Goal: Book appointment/travel/reservation

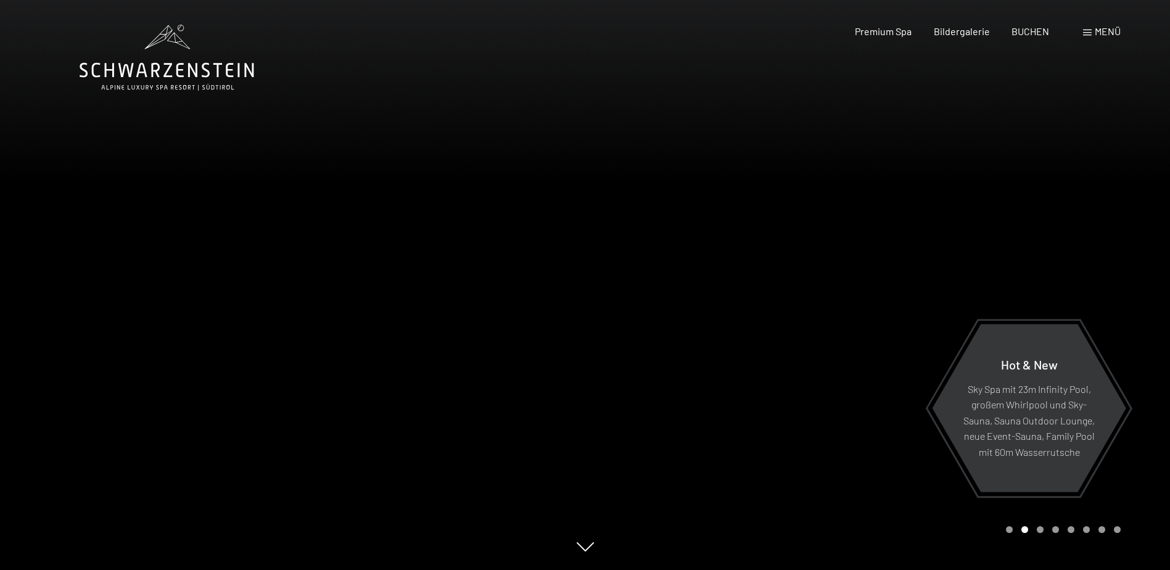
click at [1093, 32] on div "Menü" at bounding box center [1102, 32] width 38 height 14
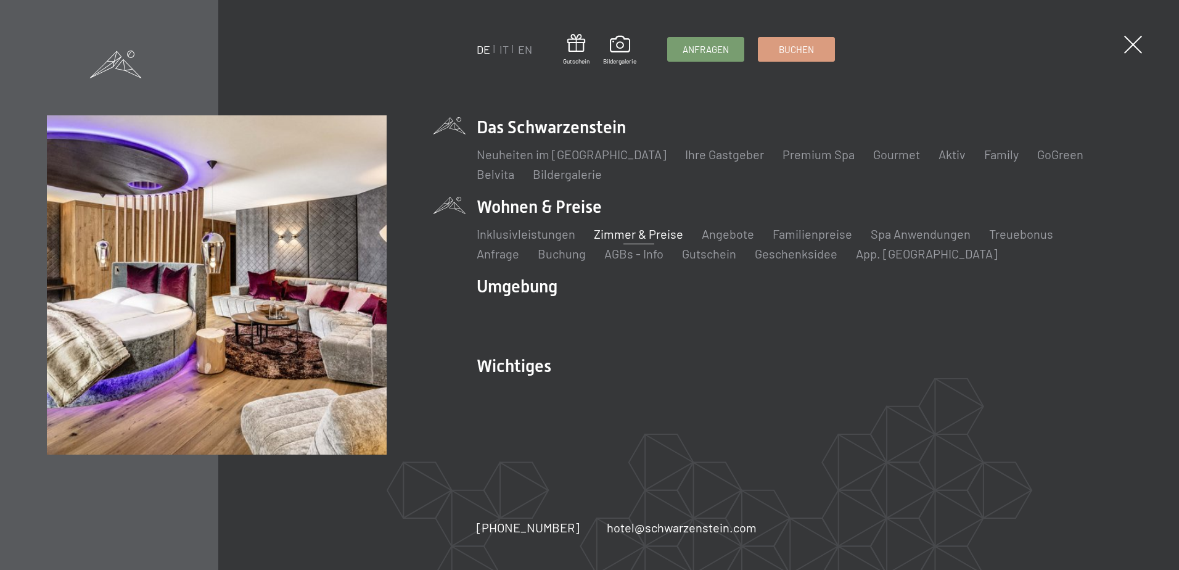
click at [625, 232] on link "Zimmer & Preise" at bounding box center [638, 233] width 89 height 15
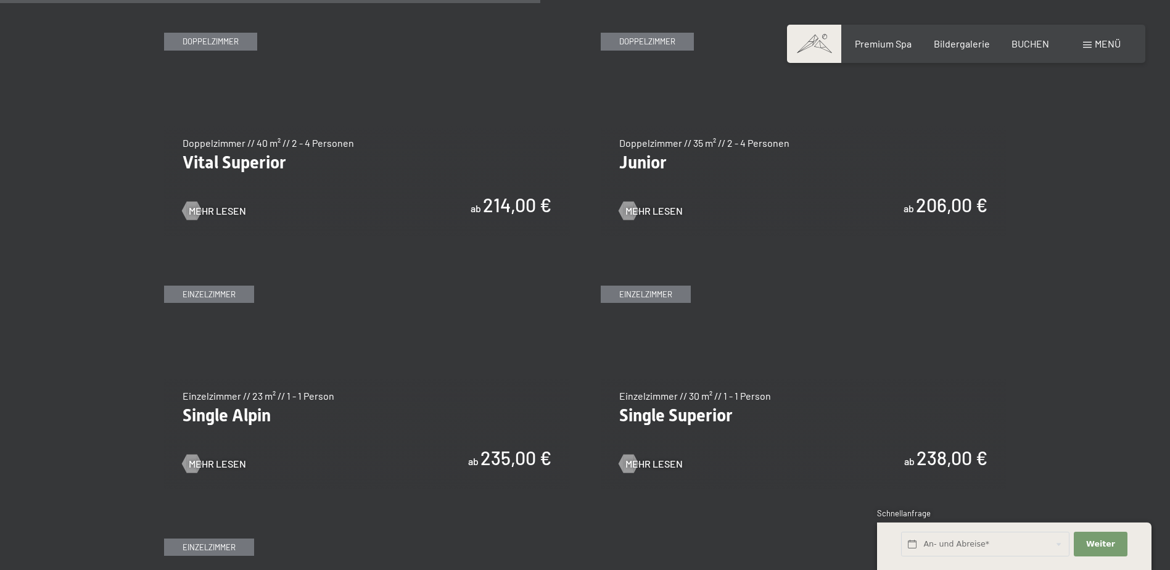
scroll to position [1808, 0]
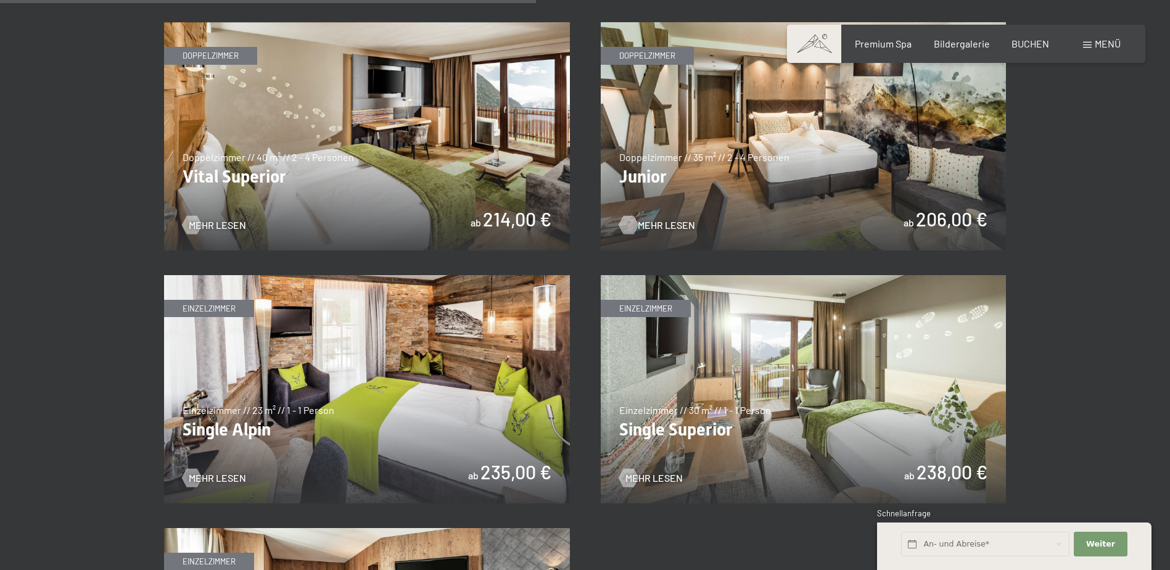
click at [630, 223] on div at bounding box center [628, 225] width 10 height 18
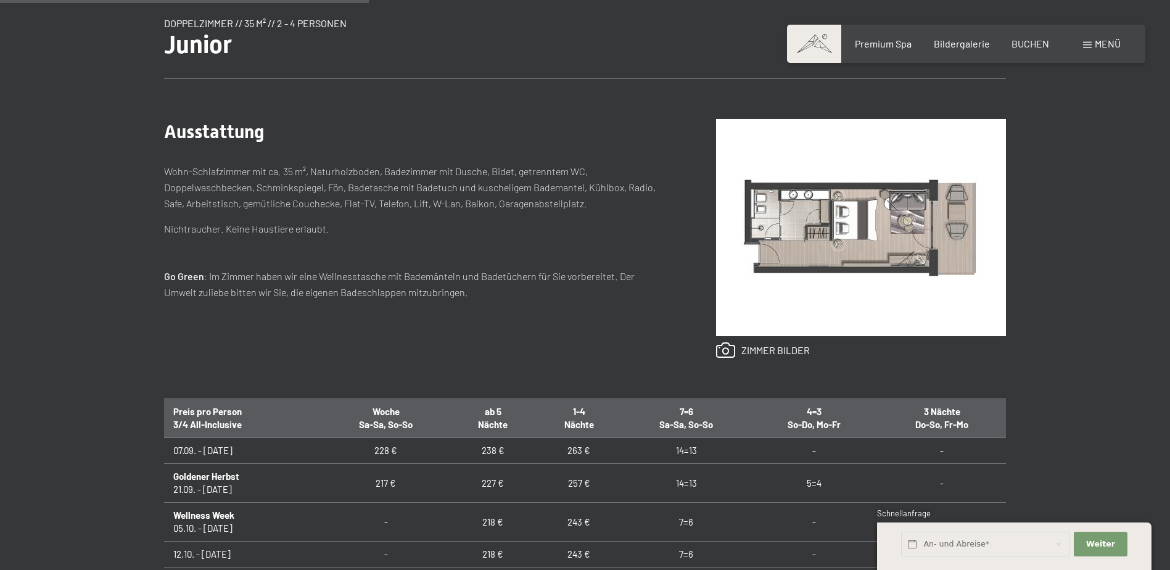
scroll to position [493, 0]
